Goal: Task Accomplishment & Management: Use online tool/utility

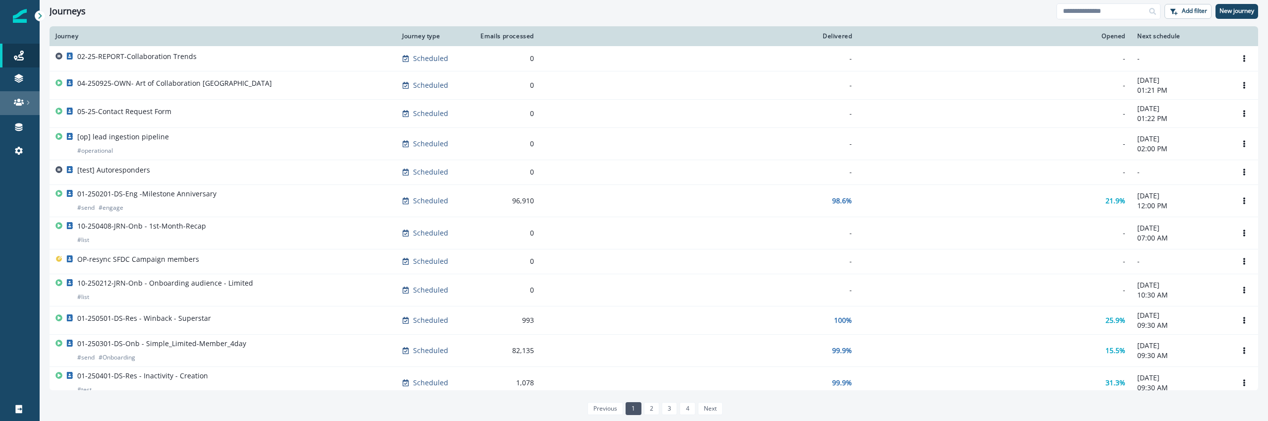
click at [17, 97] on icon at bounding box center [19, 102] width 10 height 10
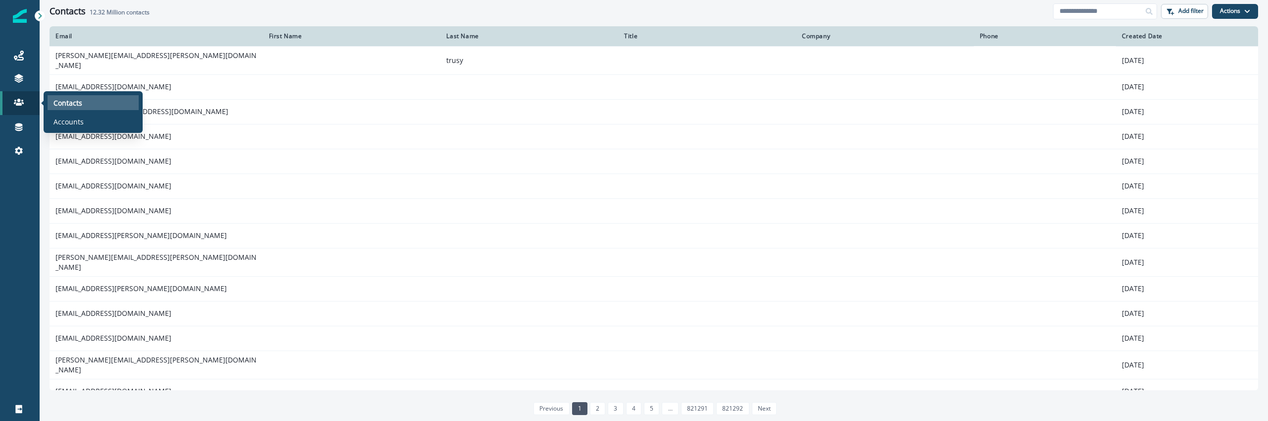
click at [71, 102] on p "Contacts" at bounding box center [67, 103] width 29 height 10
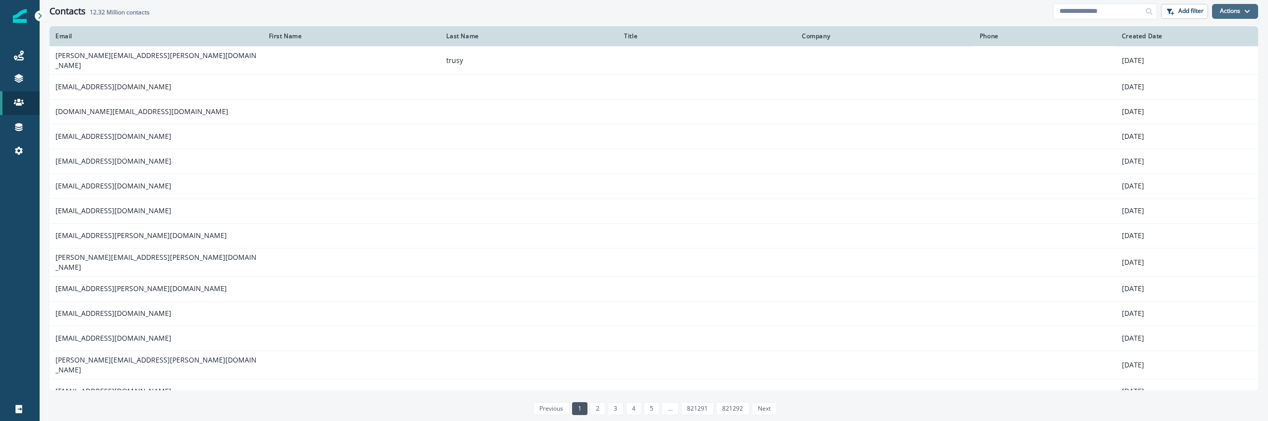
click at [1238, 12] on button "Actions" at bounding box center [1235, 11] width 46 height 15
click at [1177, 58] on button "Import Contacts" at bounding box center [1203, 54] width 110 height 18
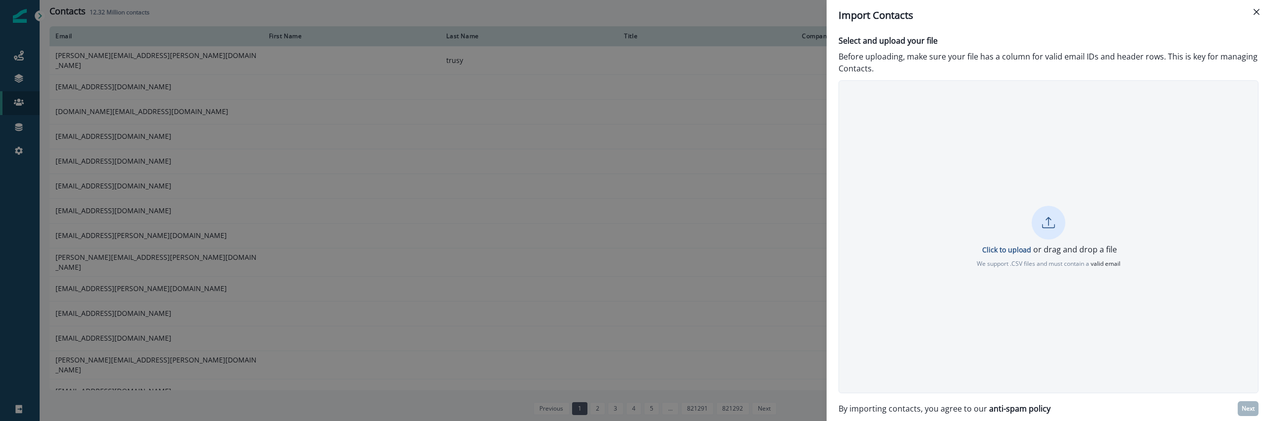
click at [1177, 58] on p "Before uploading, make sure your file has a column for valid email IDs and head…" at bounding box center [1049, 63] width 420 height 24
click at [1086, 234] on div "Click to upload or drag and drop a file We support .CSV files and must contain …" at bounding box center [1046, 237] width 419 height 62
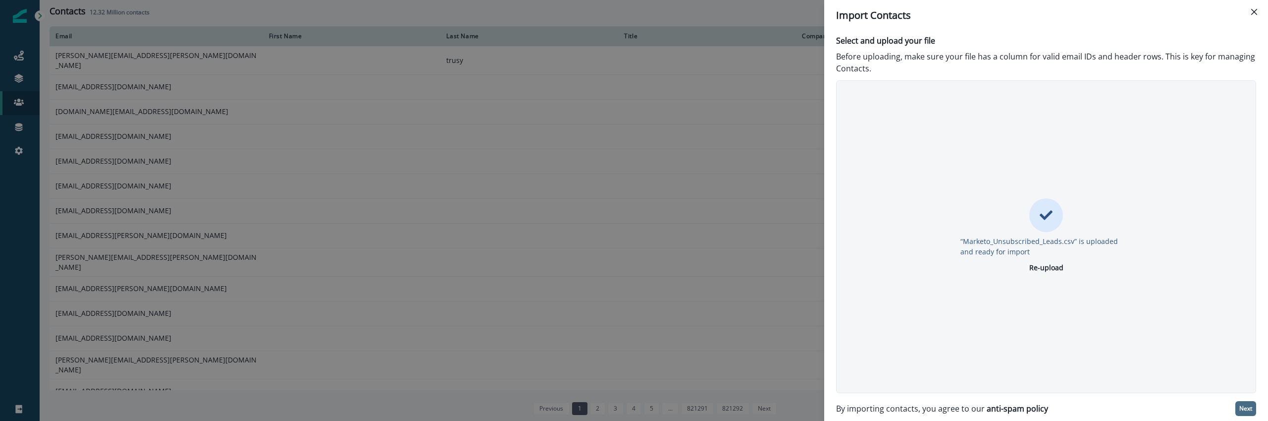
click at [1244, 405] on p "Next" at bounding box center [1245, 408] width 13 height 7
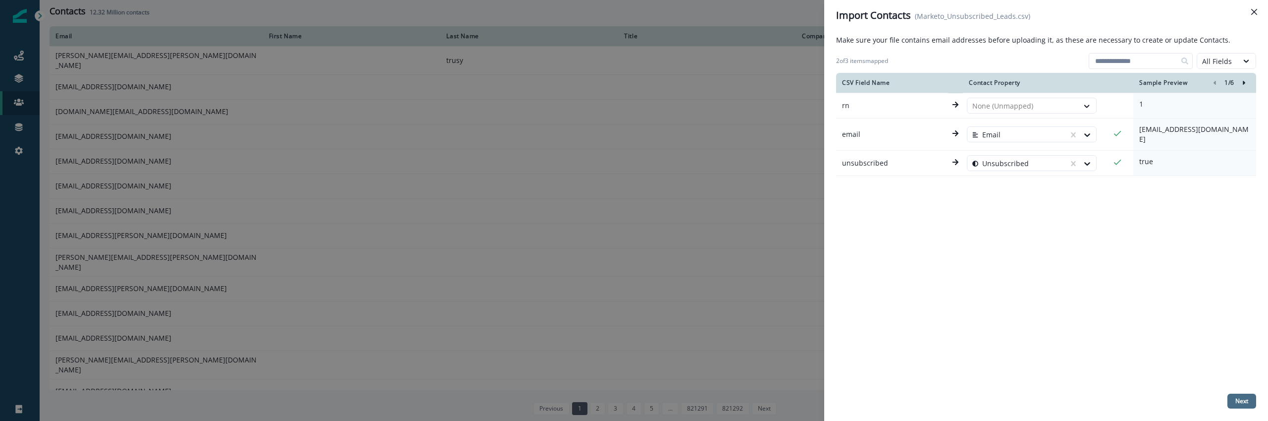
click at [1252, 401] on button "Next" at bounding box center [1242, 400] width 29 height 15
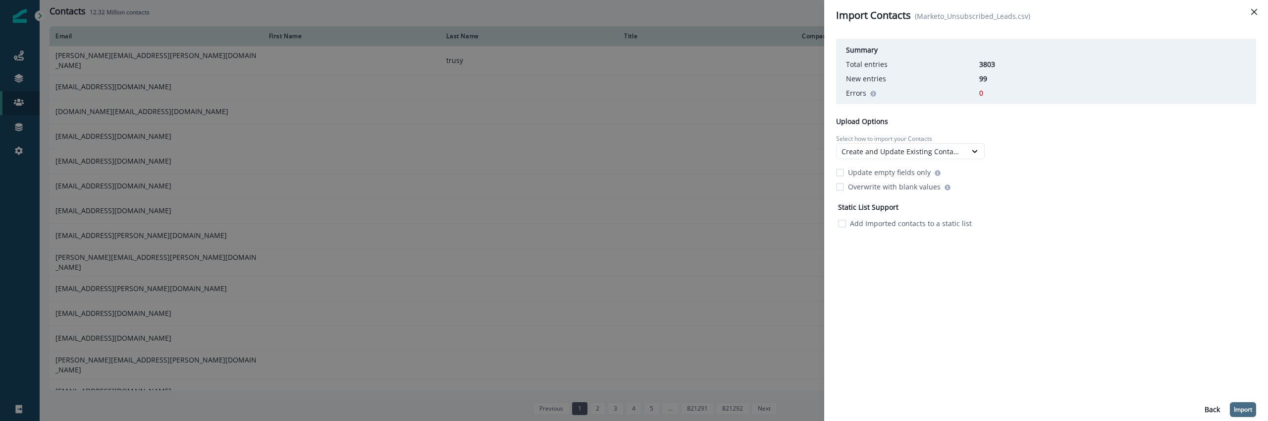
click at [1246, 409] on p "Import" at bounding box center [1243, 409] width 18 height 7
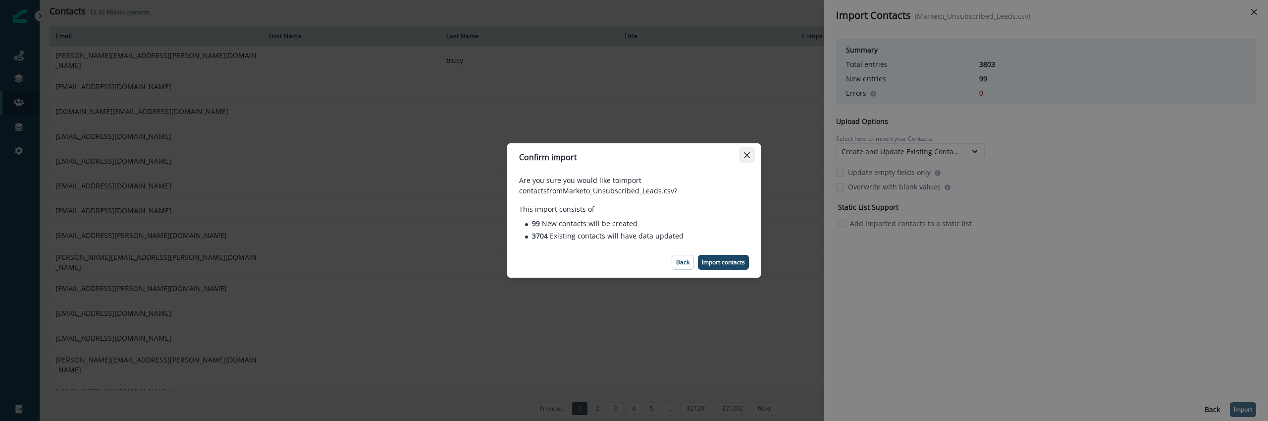
click at [748, 158] on button "Close" at bounding box center [747, 155] width 16 height 16
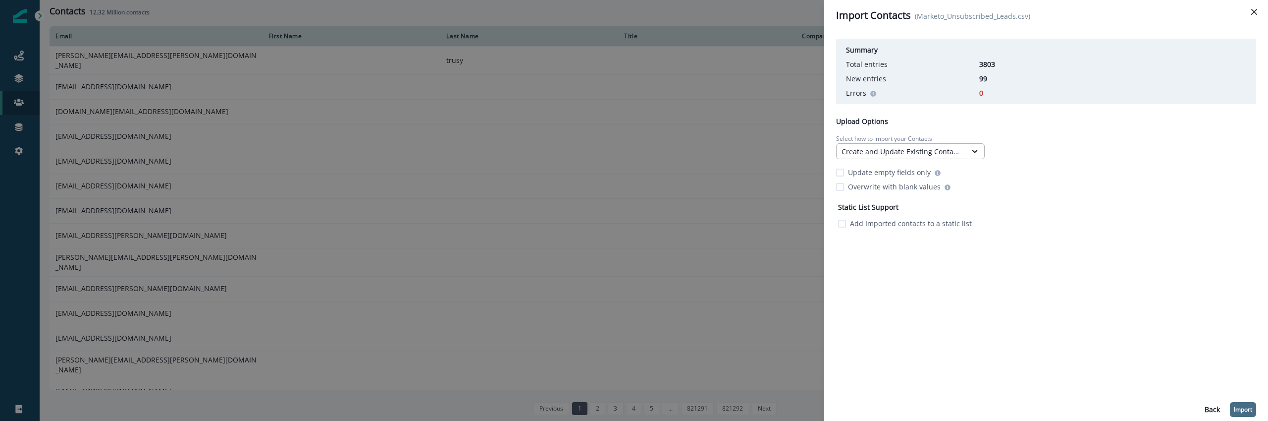
click at [870, 148] on div "Create and Update Existing Contacts" at bounding box center [902, 151] width 120 height 10
click at [877, 151] on div "Create and Update Existing Contacts" at bounding box center [902, 151] width 120 height 10
click at [1011, 193] on div "Summary Total entries 3803 New entries 99 Errors 0 Upload Options Select how to…" at bounding box center [1046, 133] width 420 height 196
click at [977, 151] on icon at bounding box center [974, 151] width 9 height 10
click at [920, 210] on div "Only Update Existing Contacts" at bounding box center [910, 211] width 149 height 18
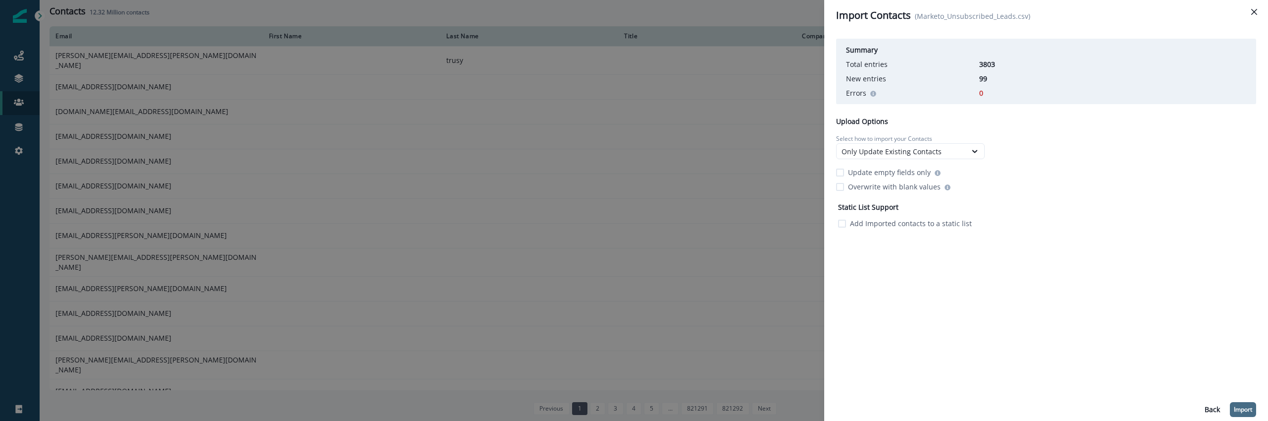
click at [1238, 408] on p "Import" at bounding box center [1243, 409] width 18 height 7
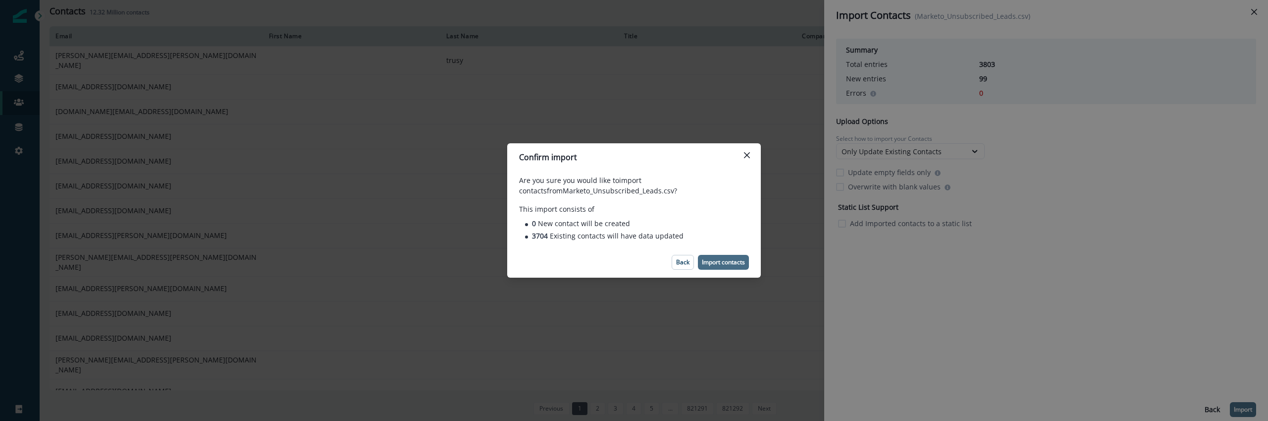
click at [714, 262] on p "Import contacts" at bounding box center [723, 262] width 43 height 7
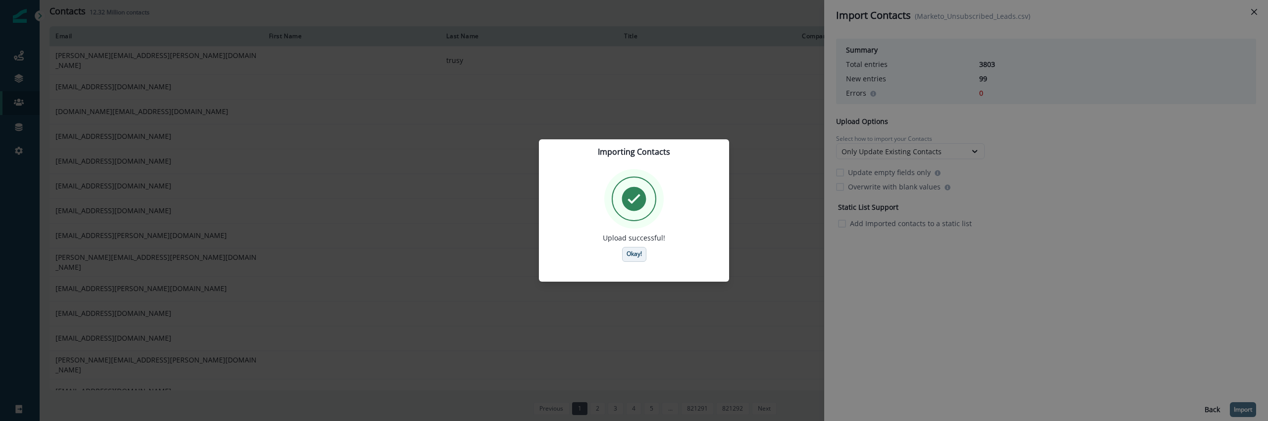
click at [638, 257] on p "Okay!" at bounding box center [634, 253] width 15 height 7
